Goal: Check status: Check status

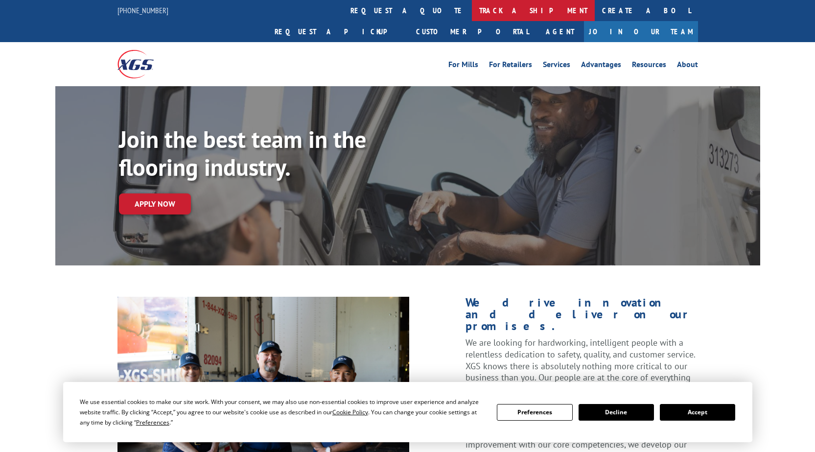
click at [472, 10] on link "track a shipment" at bounding box center [533, 10] width 123 height 21
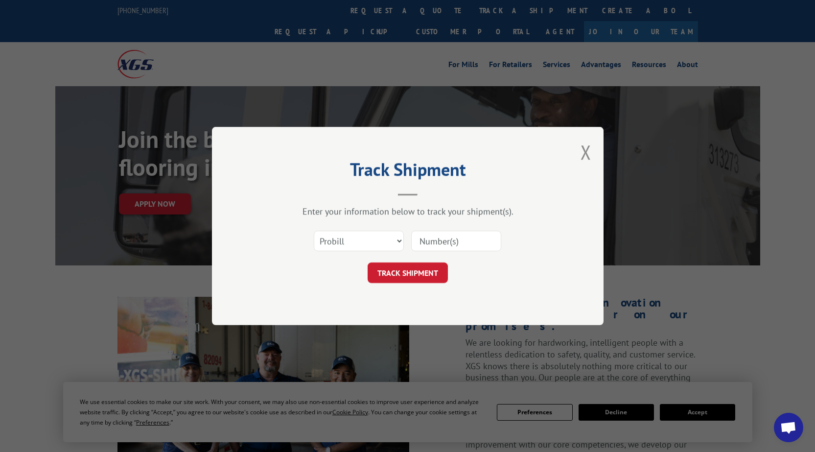
click at [436, 241] on input at bounding box center [456, 241] width 90 height 21
click at [399, 241] on select "Select category... Probill BOL PO" at bounding box center [359, 241] width 90 height 21
select select "bol"
click at [314, 231] on select "Select category... Probill BOL PO" at bounding box center [359, 241] width 90 height 21
click at [435, 240] on input at bounding box center [456, 241] width 90 height 21
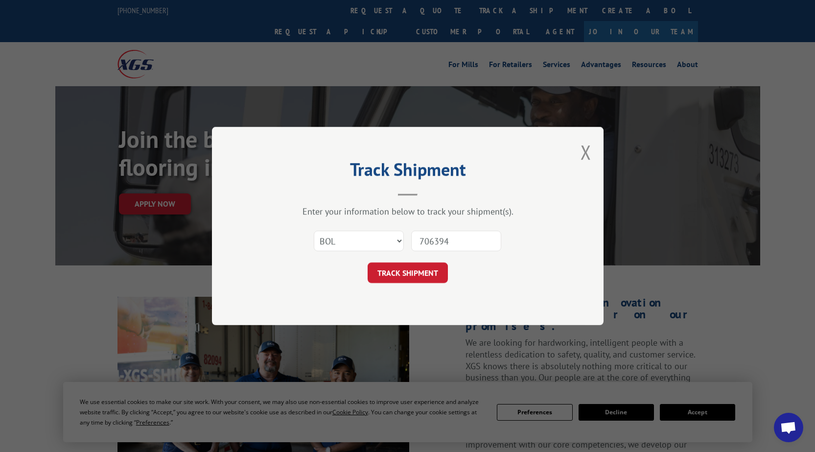
type input "7063945"
click button "TRACK SHIPMENT" at bounding box center [408, 272] width 80 height 21
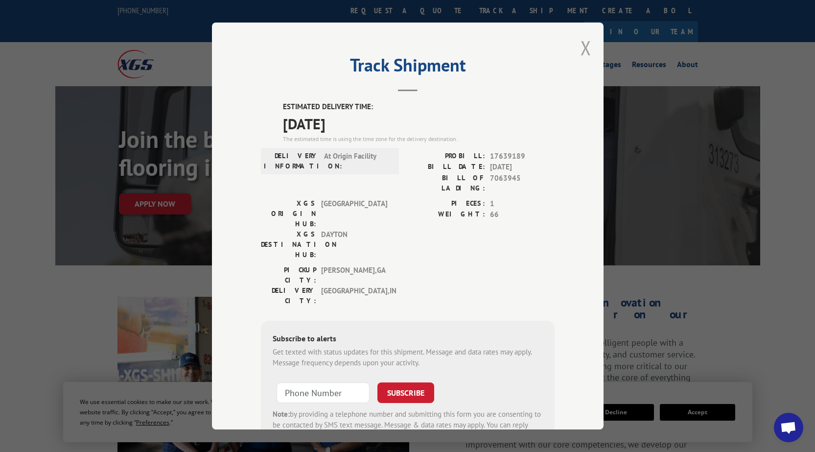
click at [583, 51] on button "Close modal" at bounding box center [586, 48] width 11 height 26
